Goal: Complete application form

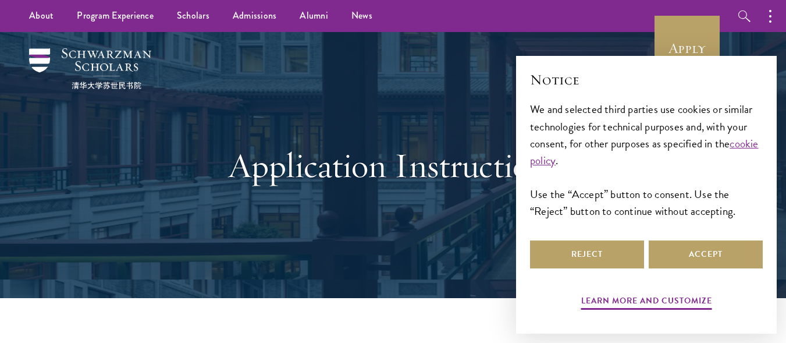
click at [447, 226] on div "Application Instructions" at bounding box center [394, 165] width 402 height 158
click at [561, 275] on div "Learn more and customize Reject Accept" at bounding box center [646, 276] width 233 height 76
click at [579, 306] on div "Learn more and customize" at bounding box center [646, 299] width 233 height 29
click at [681, 251] on button "Accept" at bounding box center [706, 254] width 114 height 28
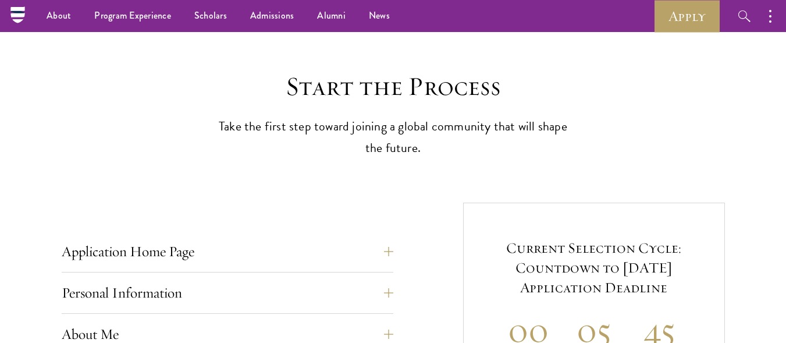
scroll to position [243, 0]
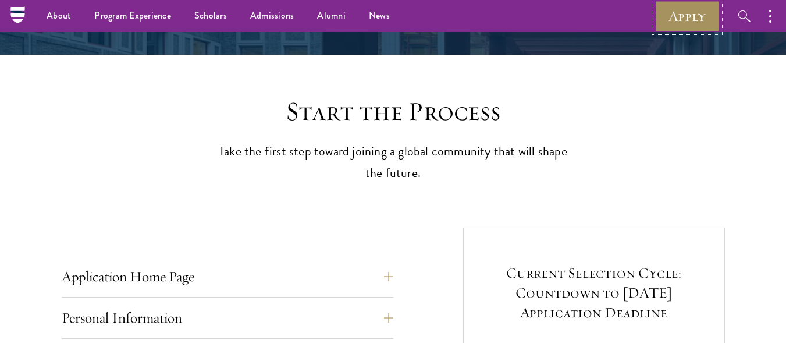
click at [690, 16] on link "Apply" at bounding box center [687, 16] width 65 height 32
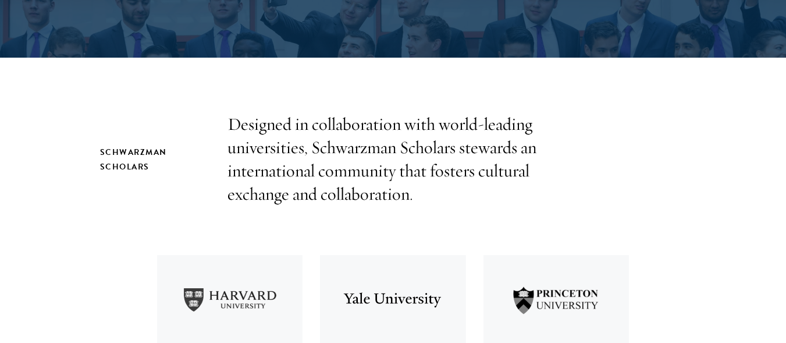
drag, startPoint x: 791, startPoint y: 25, endPoint x: 794, endPoint y: 41, distance: 15.9
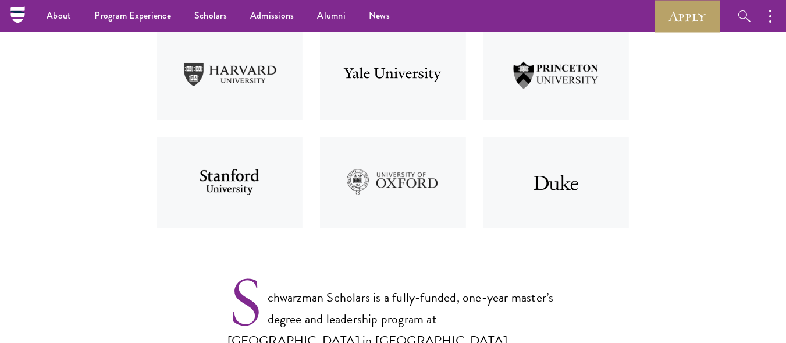
scroll to position [505, 0]
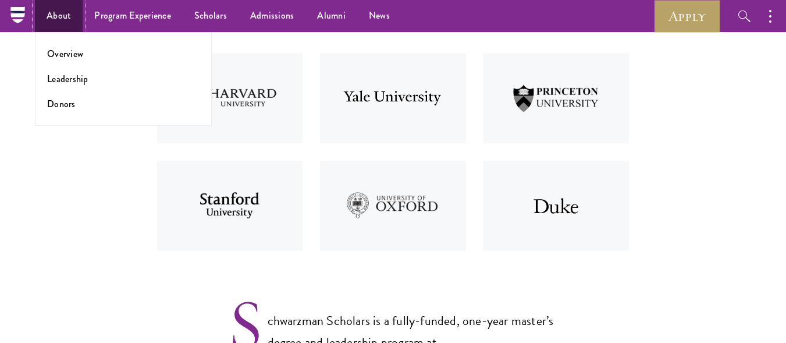
click at [66, 12] on link "About" at bounding box center [59, 16] width 48 height 32
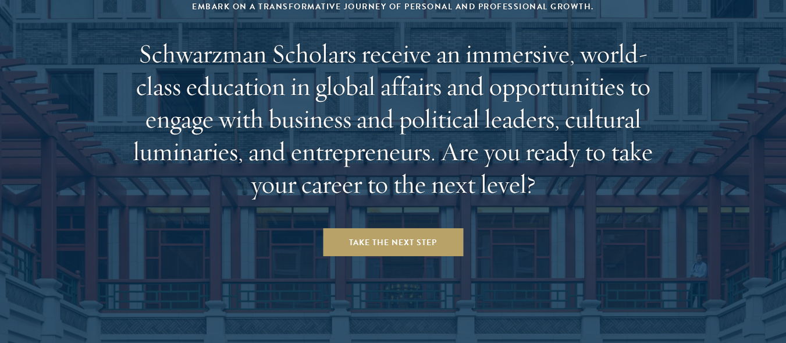
scroll to position [4873, 0]
